Goal: Obtain resource: Download file/media

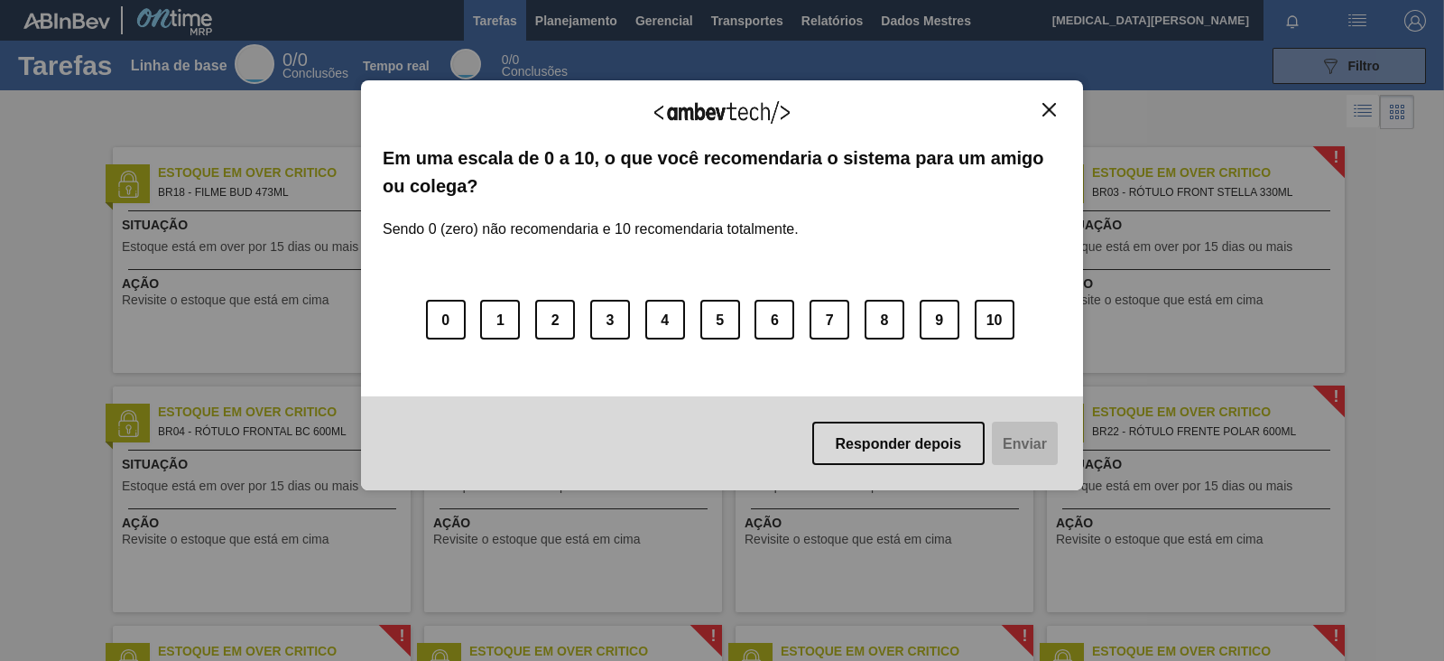
click at [1047, 110] on img "Fechar" at bounding box center [1049, 110] width 14 height 14
click at [1052, 109] on img "Fechar" at bounding box center [1049, 110] width 14 height 14
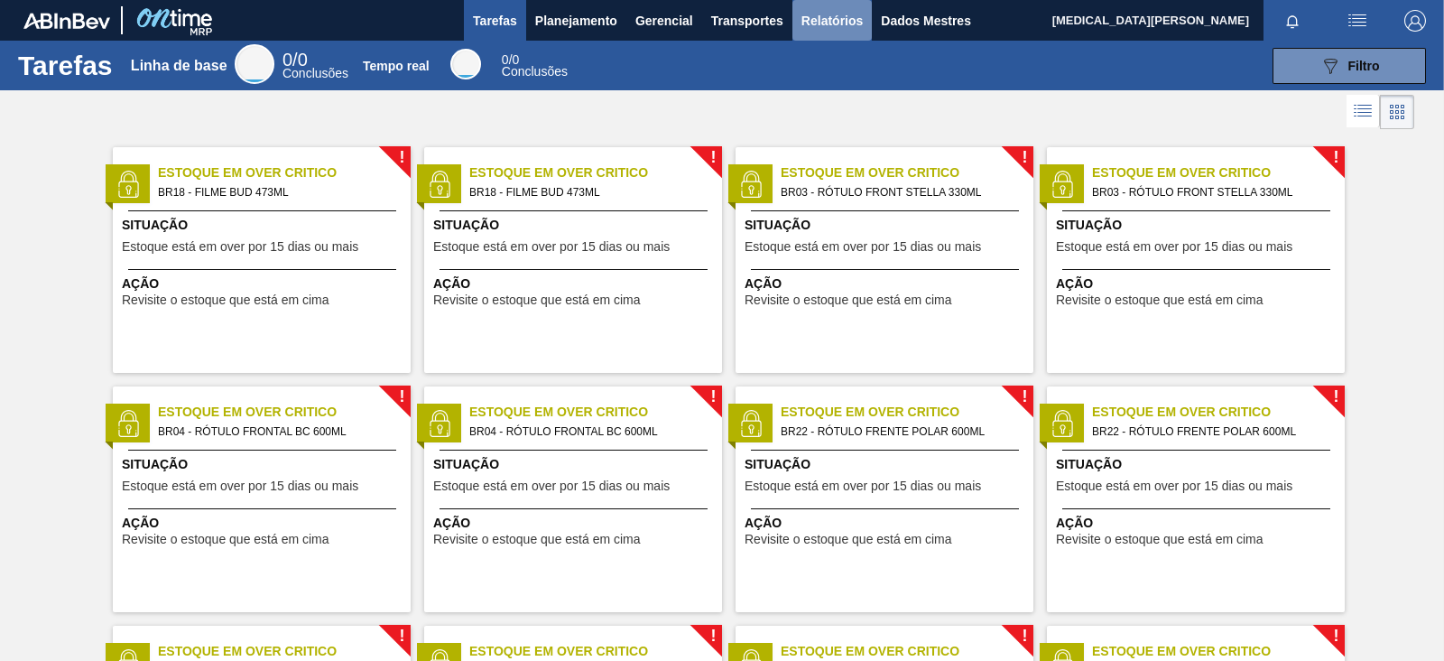
click at [829, 21] on font "Relatórios" at bounding box center [831, 21] width 61 height 14
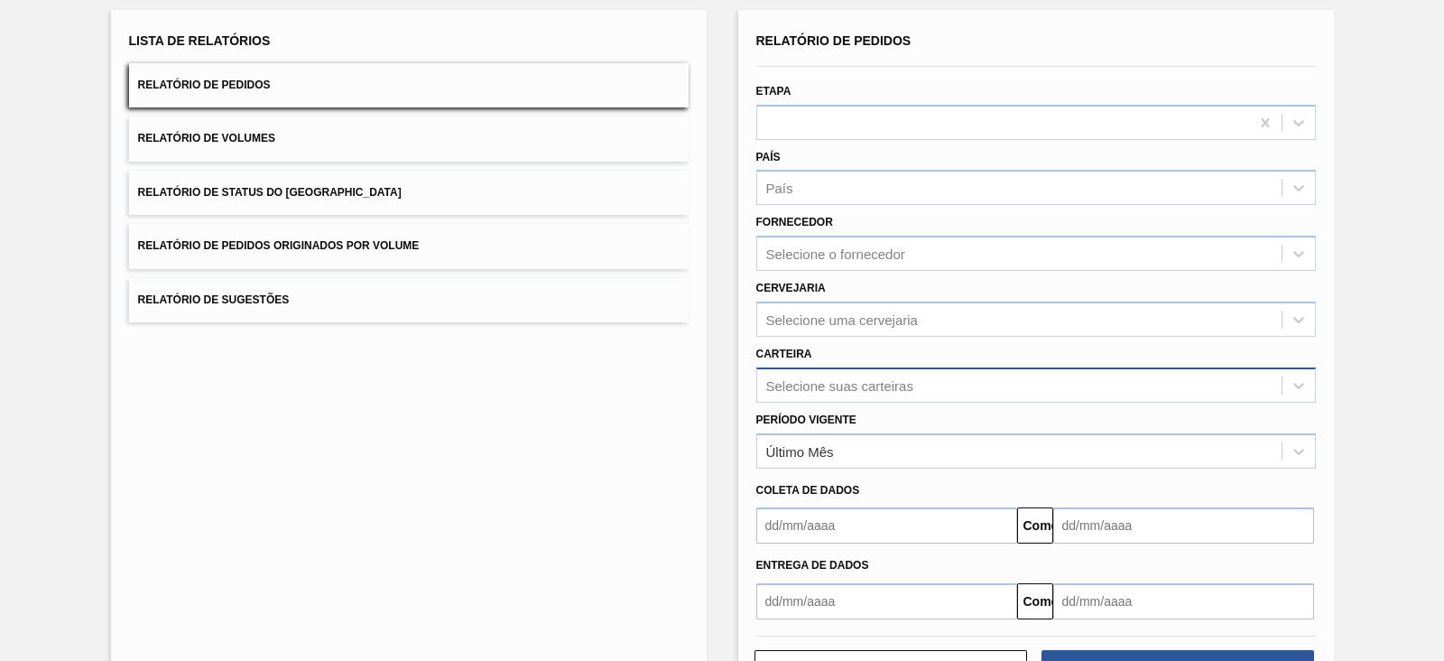
click at [839, 403] on div "Selecione suas carteiras" at bounding box center [1036, 384] width 560 height 35
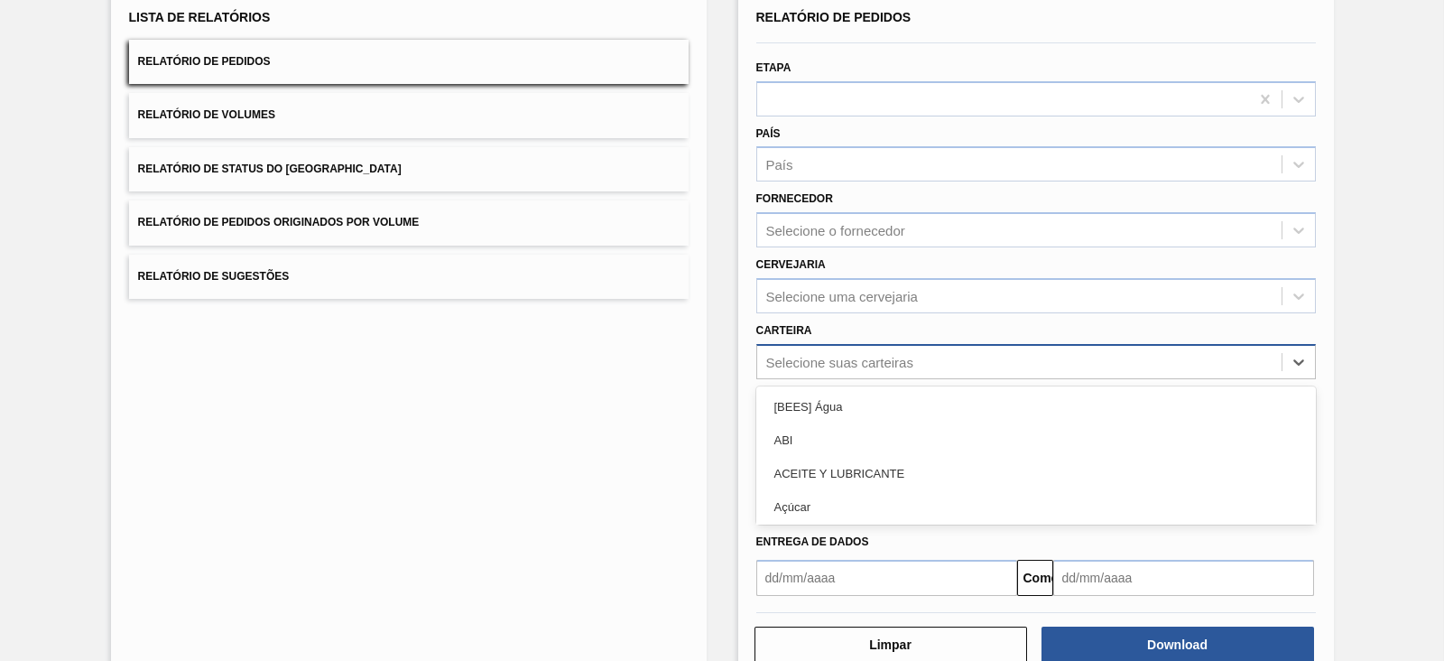
scroll to position [131, 0]
type input "pr"
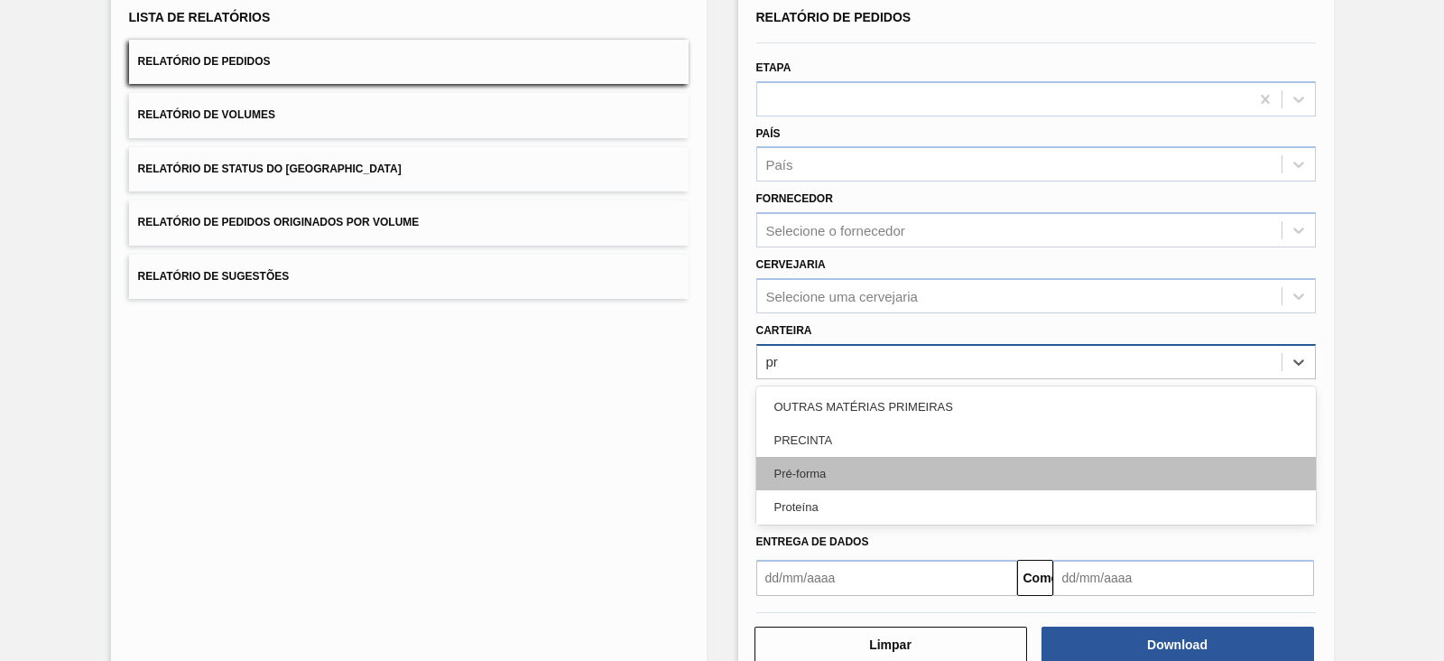
click at [861, 460] on div "Pré-forma" at bounding box center [1036, 473] width 560 height 33
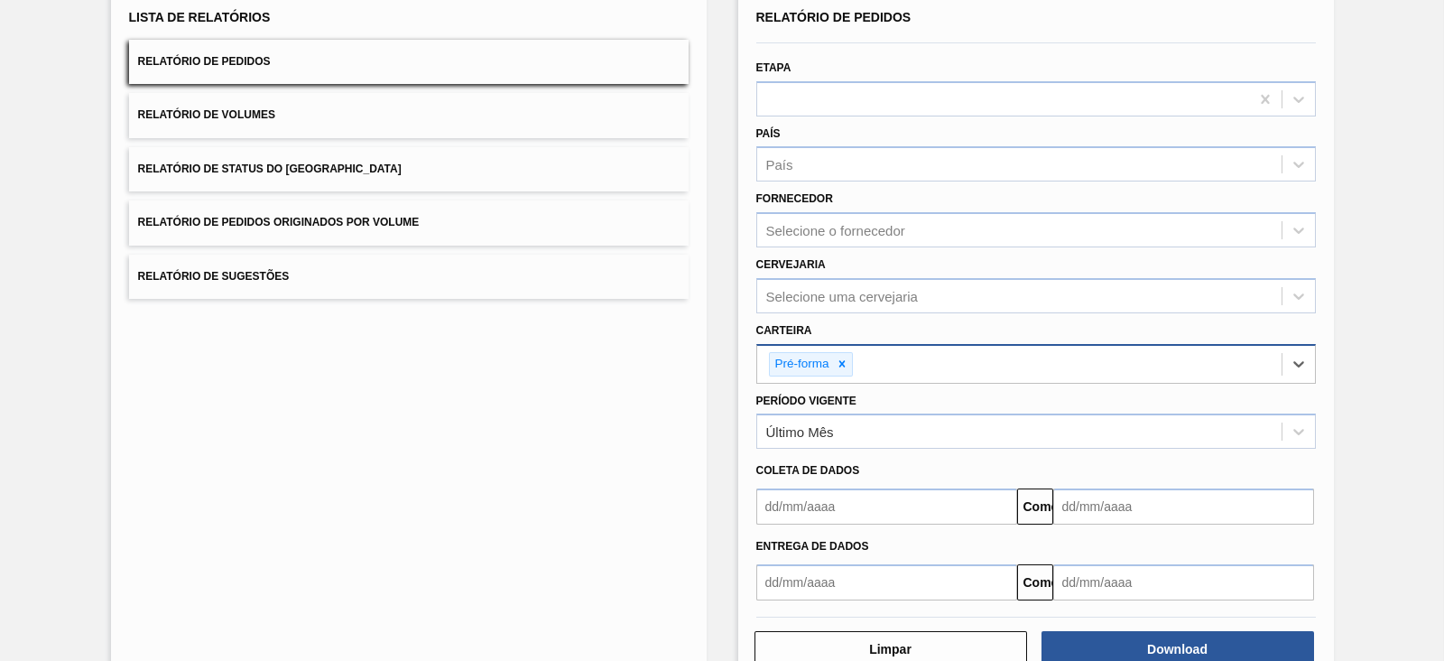
click at [857, 495] on input "text" at bounding box center [886, 506] width 261 height 36
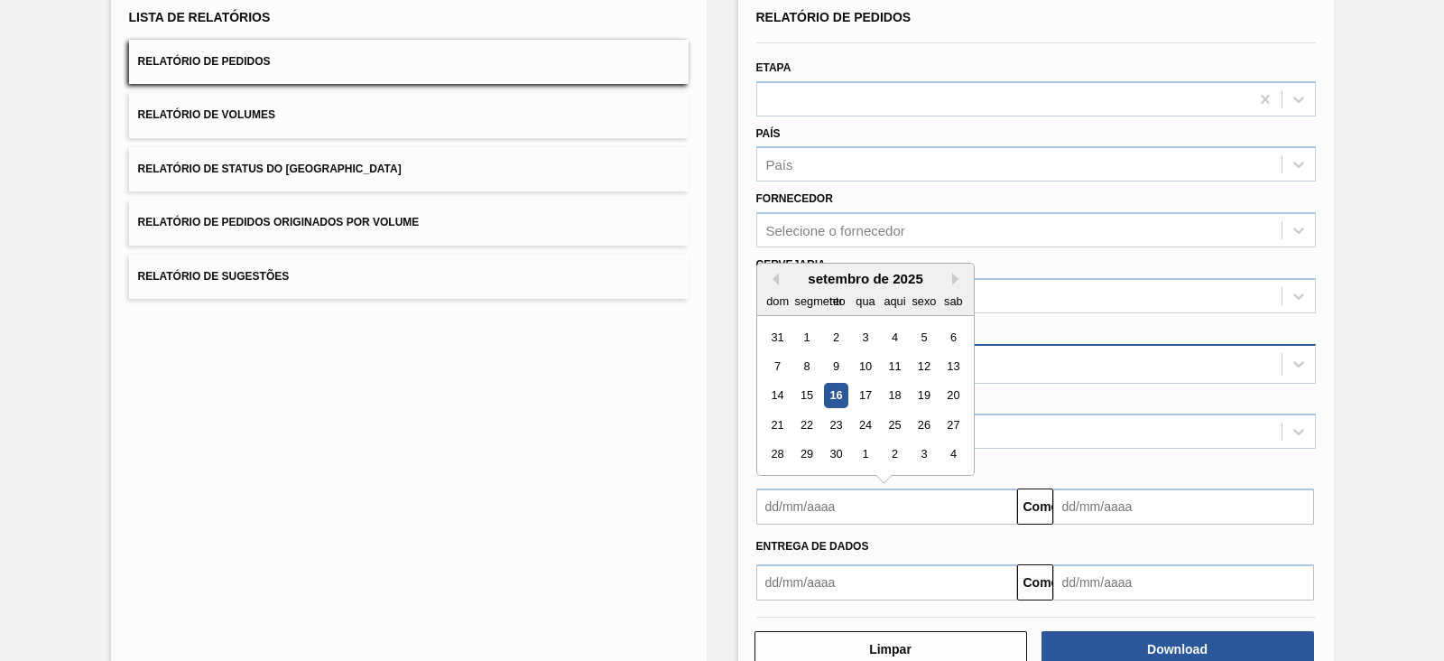
click at [1123, 458] on div "Coleta de dados" at bounding box center [1036, 471] width 574 height 26
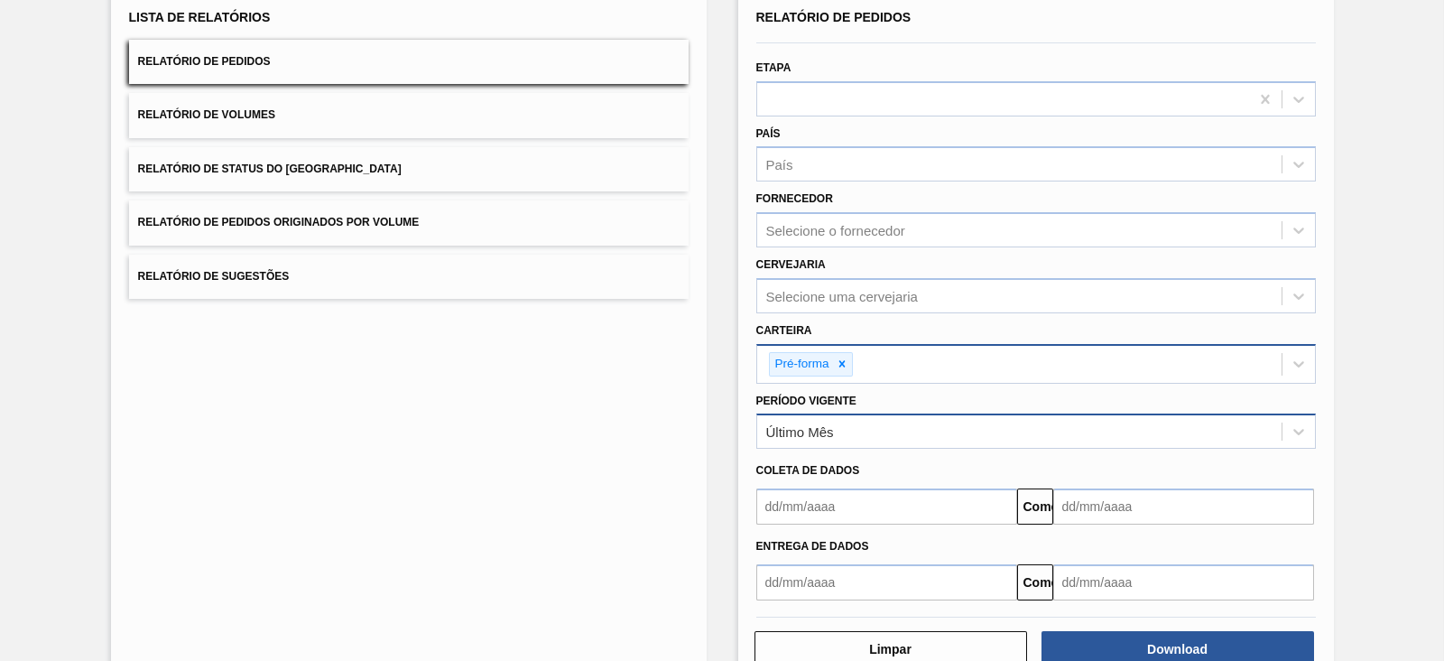
click at [1108, 436] on div "Último Mês" at bounding box center [1019, 432] width 524 height 26
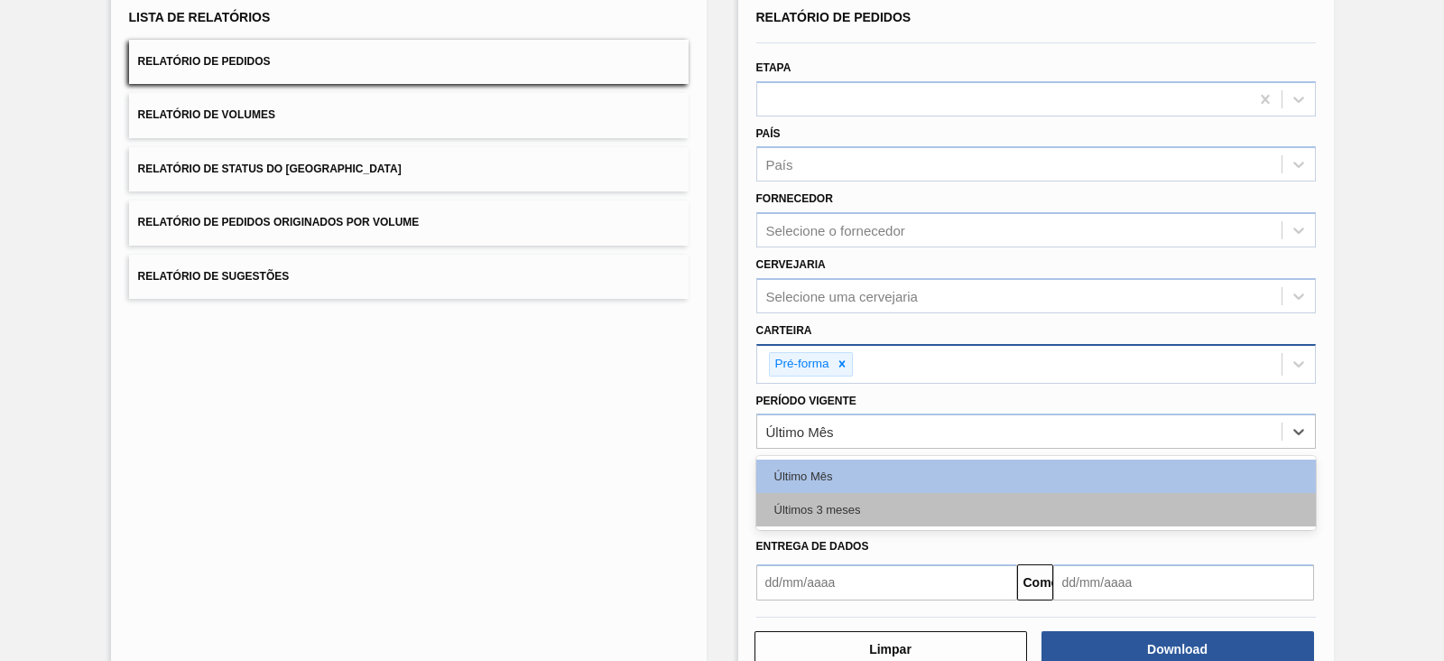
click at [898, 496] on div "Últimos 3 meses" at bounding box center [1036, 509] width 560 height 33
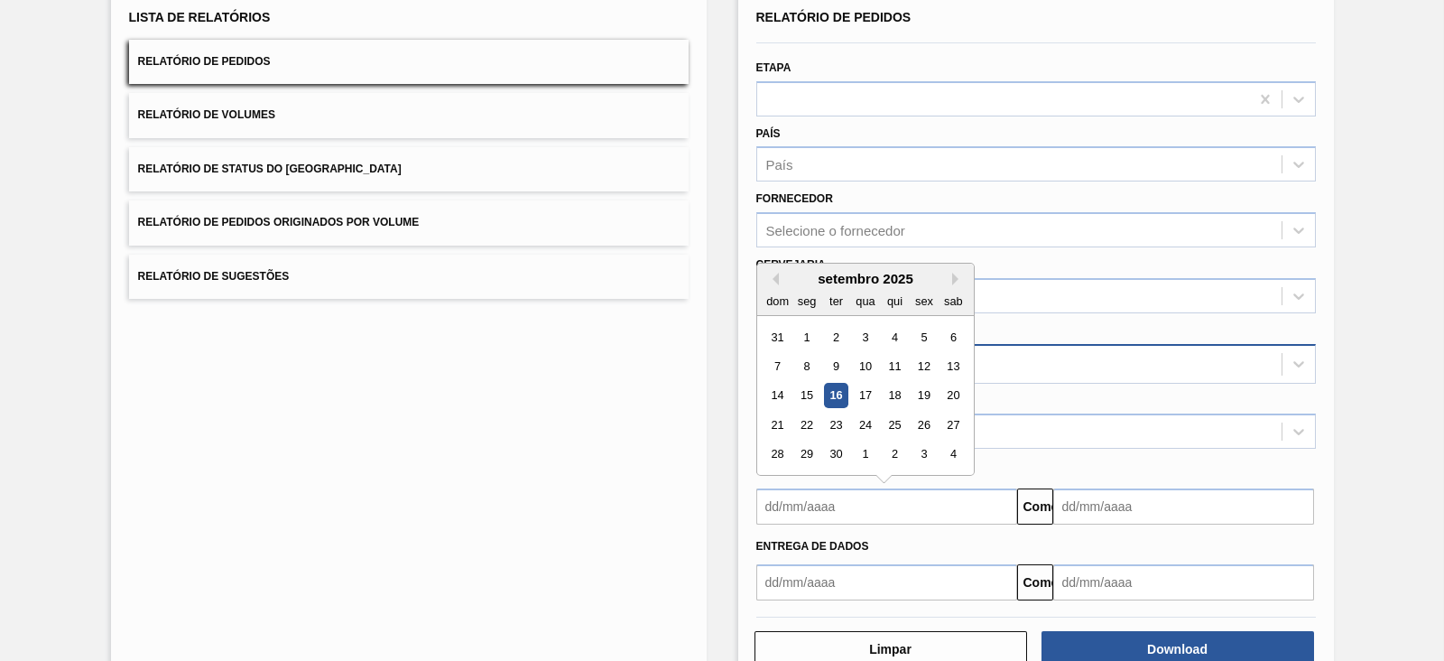
click at [893, 498] on input "text" at bounding box center [886, 506] width 261 height 36
click at [781, 289] on div "dom" at bounding box center [777, 301] width 24 height 24
click at [776, 279] on div "setembro de 2025" at bounding box center [865, 278] width 217 height 15
click at [774, 273] on button "[PERSON_NAME]" at bounding box center [772, 279] width 13 height 13
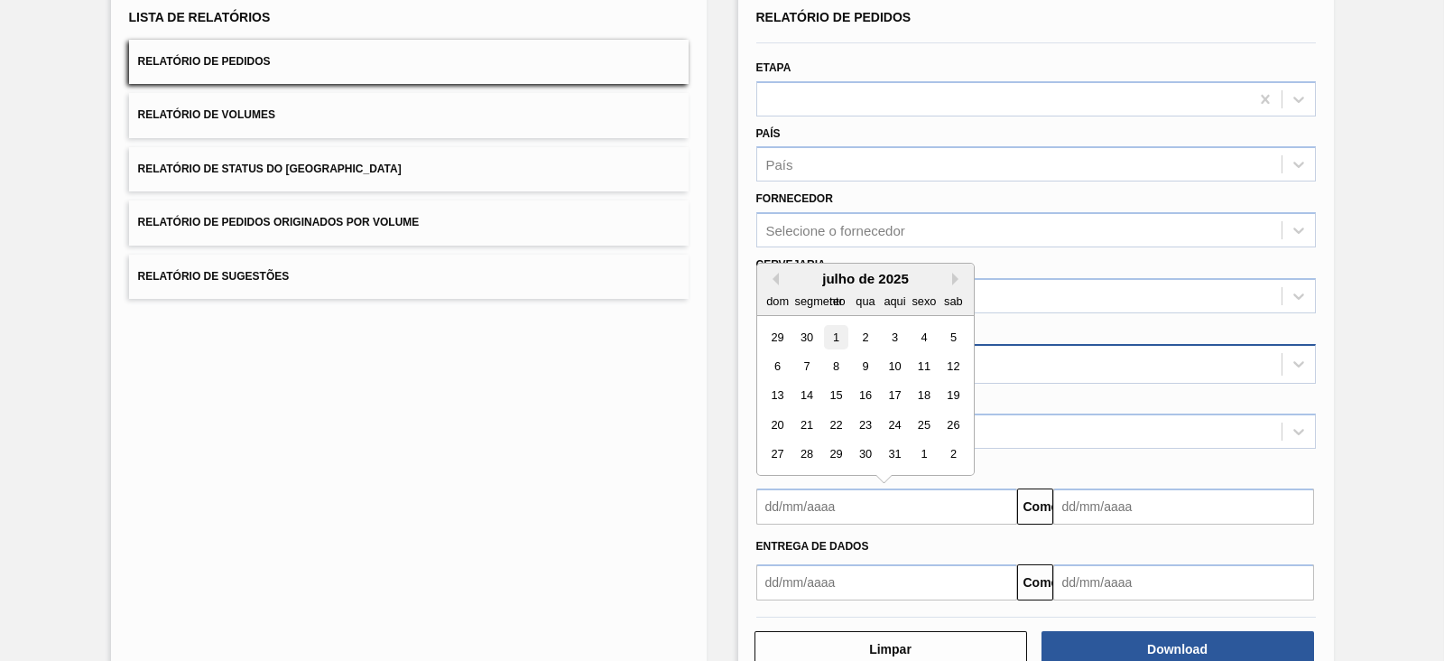
click at [837, 330] on div "1" at bounding box center [835, 337] width 24 height 24
type input "[DATE]"
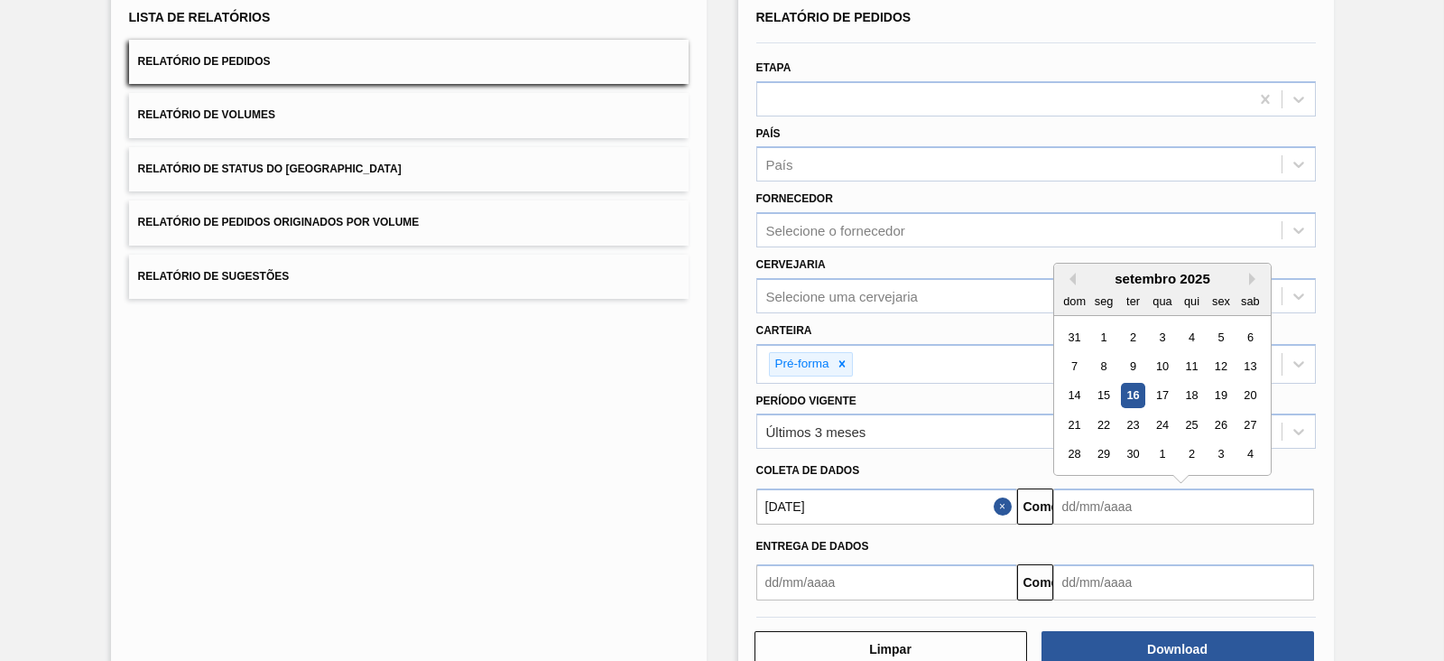
click at [1076, 493] on input "text" at bounding box center [1183, 506] width 261 height 36
click at [1224, 391] on font "19" at bounding box center [1220, 396] width 13 height 14
type input "[DATE]"
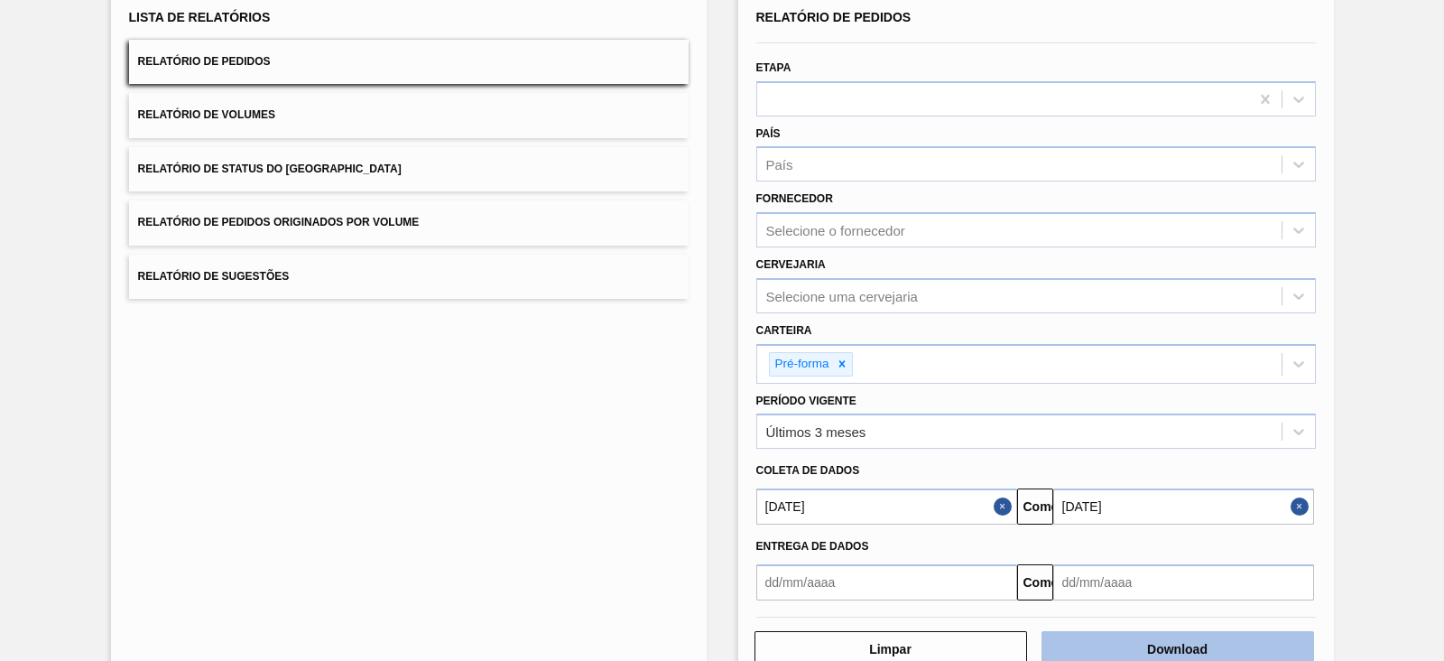
click at [1147, 642] on font "Download" at bounding box center [1177, 649] width 60 height 14
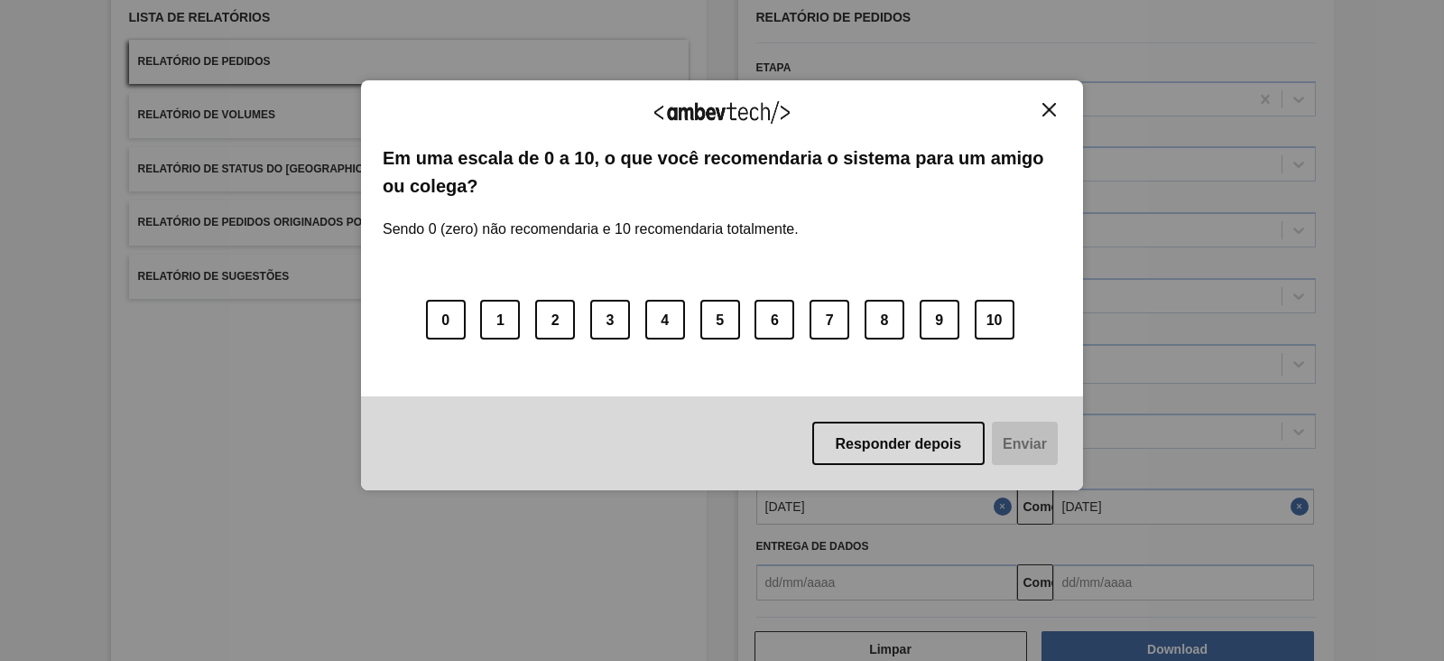
click at [1052, 107] on img "Fechar" at bounding box center [1049, 110] width 14 height 14
